Goal: Use online tool/utility: Utilize a website feature to perform a specific function

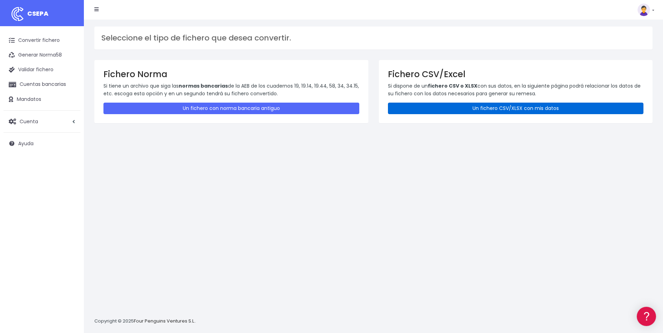
click at [490, 108] on link "Un fichero CSV/XLSX con mis datos" at bounding box center [516, 109] width 256 height 12
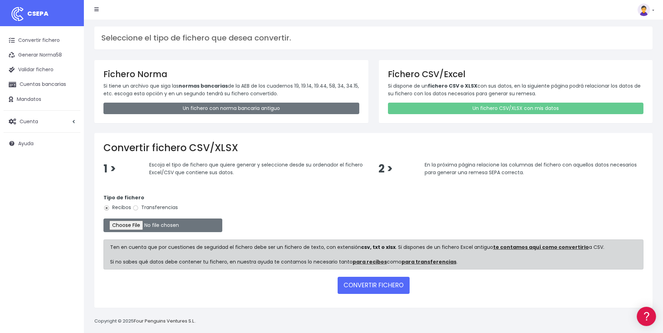
click at [150, 205] on label "Transferencias" at bounding box center [154, 207] width 45 height 7
click at [139, 205] on input "Transferencias" at bounding box center [135, 208] width 6 height 6
radio input "true"
click at [136, 228] on input "file" at bounding box center [162, 226] width 119 height 14
type input "C:\fakepath\Trasferencia Manual SEPA 22.09.2025_0534 ES 1.800 .csv"
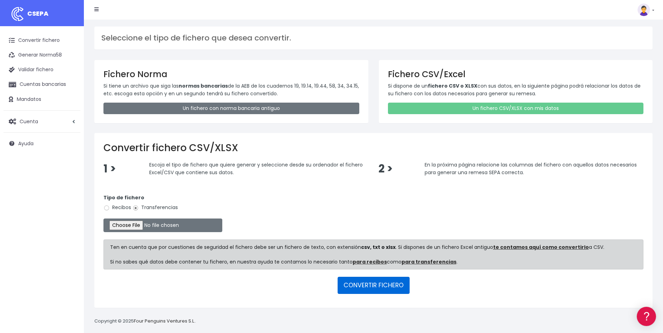
click at [397, 290] on button "CONVERTIR FICHERO" at bounding box center [373, 285] width 72 height 17
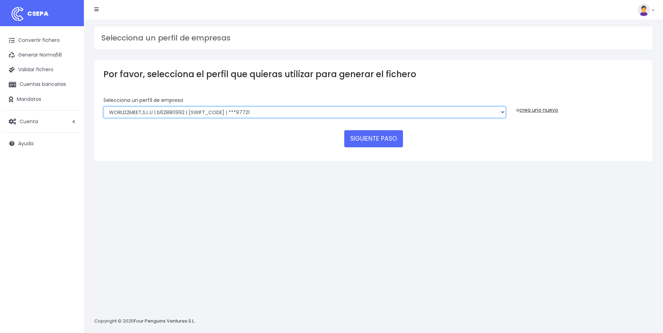
click at [254, 111] on select "WORLD2MEET,S.L.U | b62880992 | BSABESBBXXX | ***97721 World 2 Meet SLU | B62880…" at bounding box center [304, 113] width 402 height 12
select select "563"
click at [103, 107] on select "WORLD2MEET,S.L.U | b62880992 | BSABESBBXXX | ***97721 World 2 Meet SLU | B62880…" at bounding box center [304, 113] width 402 height 12
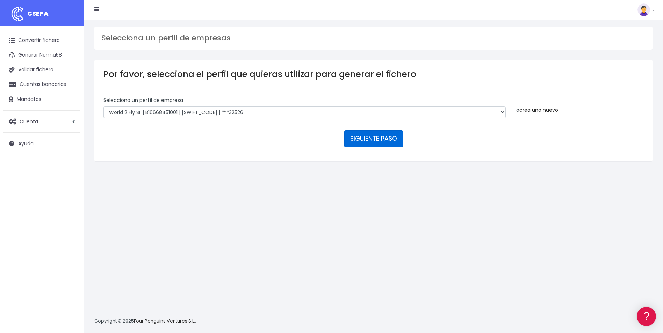
click at [373, 140] on button "SIGUIENTE PASO" at bounding box center [373, 138] width 59 height 17
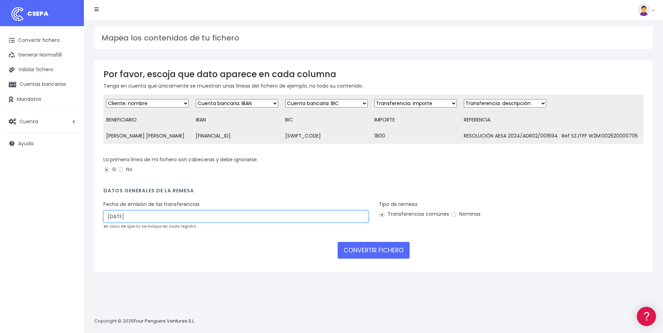
click at [153, 222] on input "[DATE]" at bounding box center [235, 217] width 265 height 12
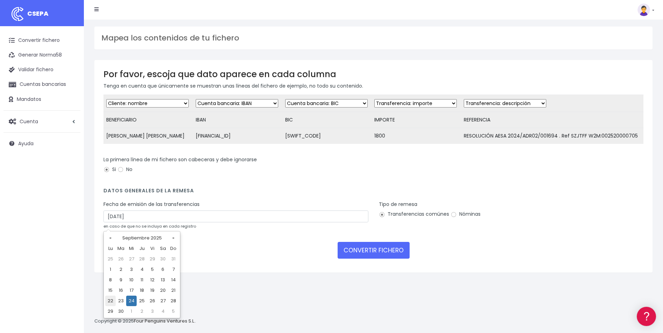
click at [113, 299] on td "22" at bounding box center [110, 301] width 10 height 10
type input "[DATE]"
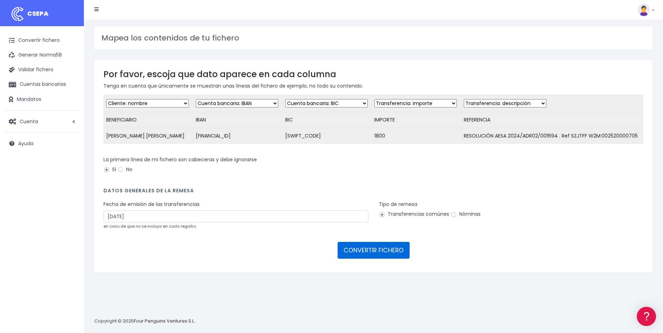
click at [388, 259] on button "CONVERTIR FICHERO" at bounding box center [373, 250] width 72 height 17
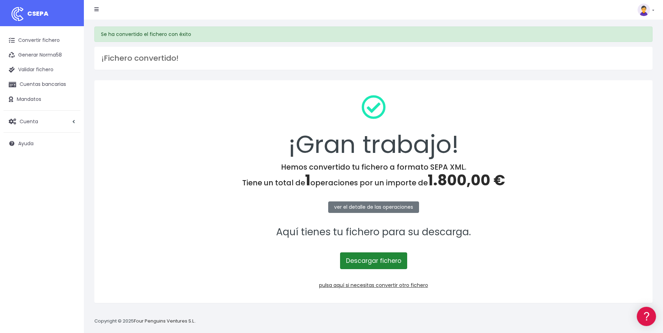
click at [380, 263] on link "Descargar fichero" at bounding box center [373, 261] width 67 height 17
